Goal: Task Accomplishment & Management: Complete application form

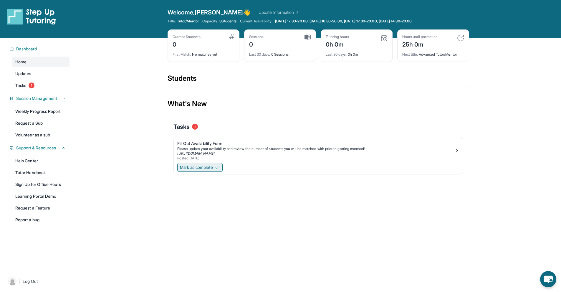
click at [217, 167] on img at bounding box center [217, 167] width 5 height 5
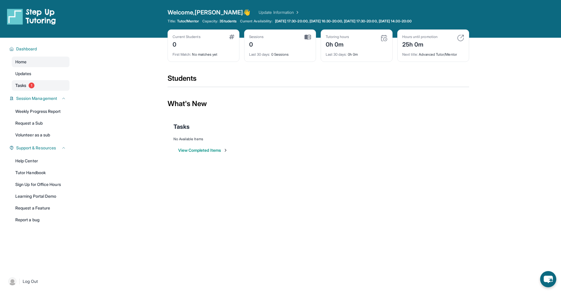
click at [43, 87] on link "Tasks 1" at bounding box center [41, 85] width 58 height 11
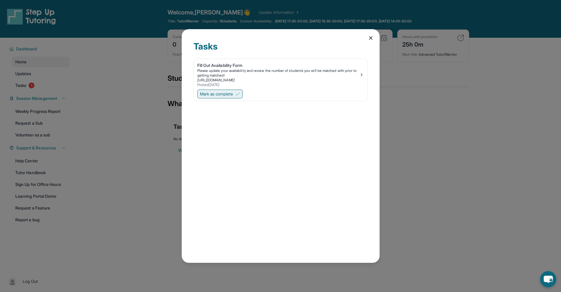
click at [217, 92] on span "Mark as complete" at bounding box center [216, 94] width 33 height 6
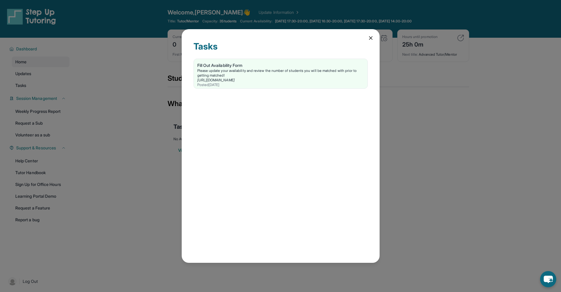
click at [373, 40] on icon at bounding box center [371, 38] width 6 height 6
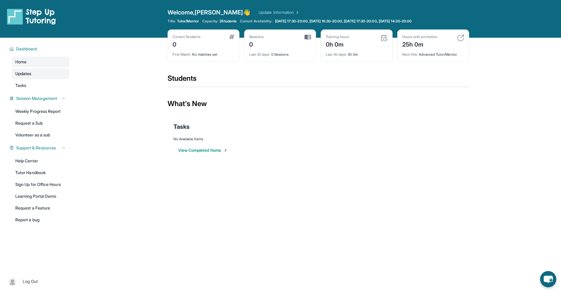
click at [59, 74] on link "Updates" at bounding box center [41, 73] width 58 height 11
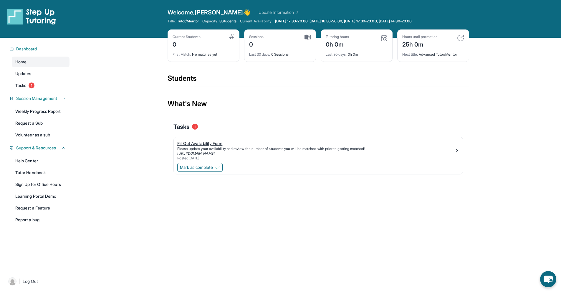
click at [271, 140] on link "Fill Out Availability Form Please update your availability and review the numbe…" at bounding box center [318, 149] width 289 height 25
